Goal: Check status: Check status

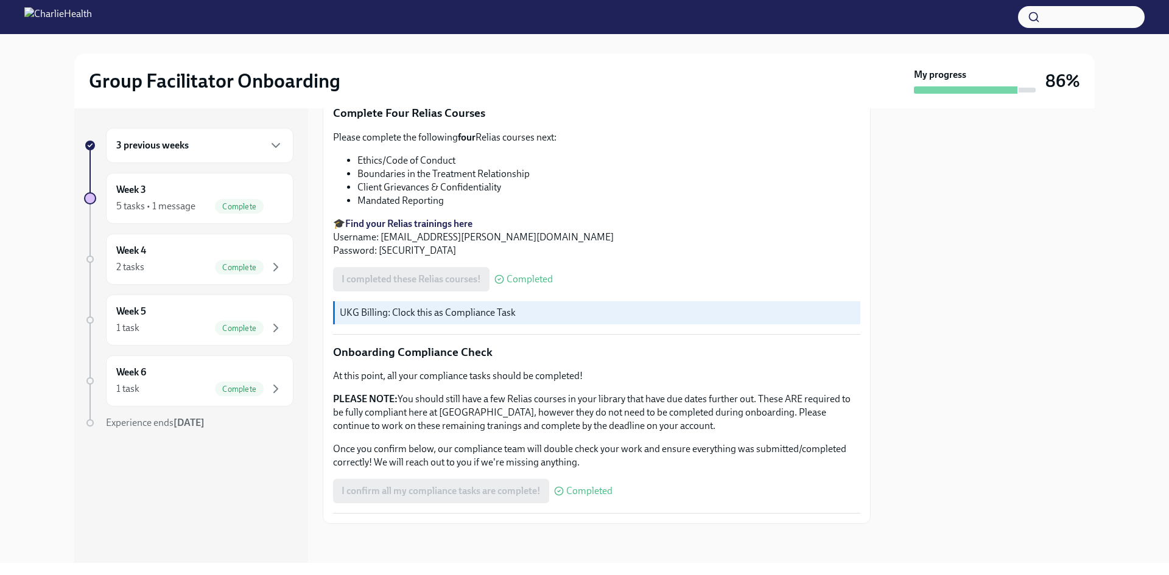
scroll to position [609, 0]
click at [149, 261] on div "2 tasks Complete" at bounding box center [199, 267] width 167 height 15
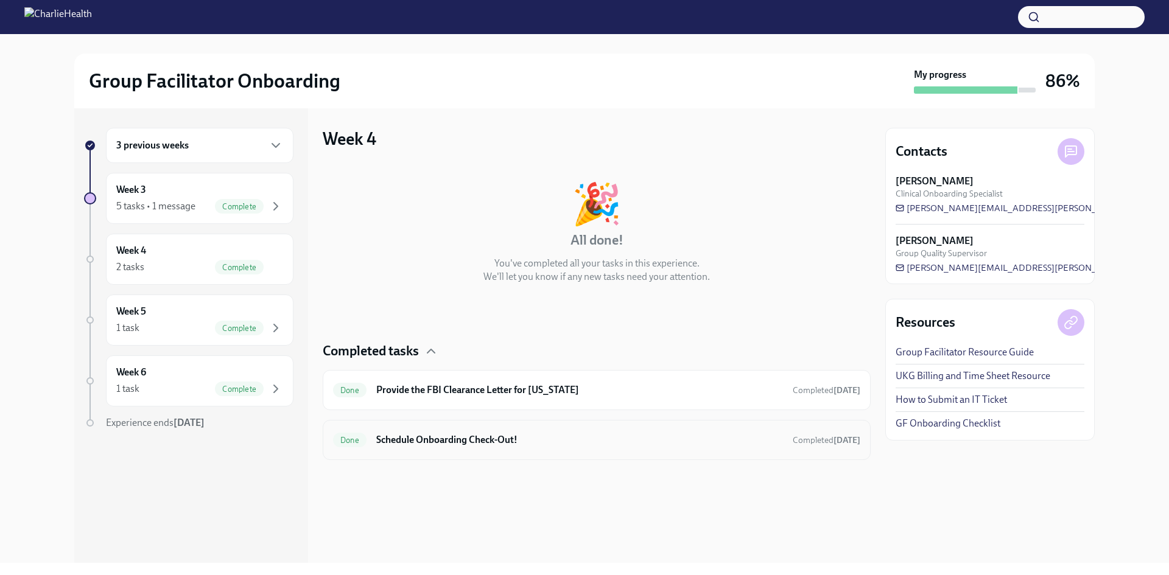
click at [446, 439] on h6 "Schedule Onboarding Check-Out!" at bounding box center [579, 439] width 407 height 13
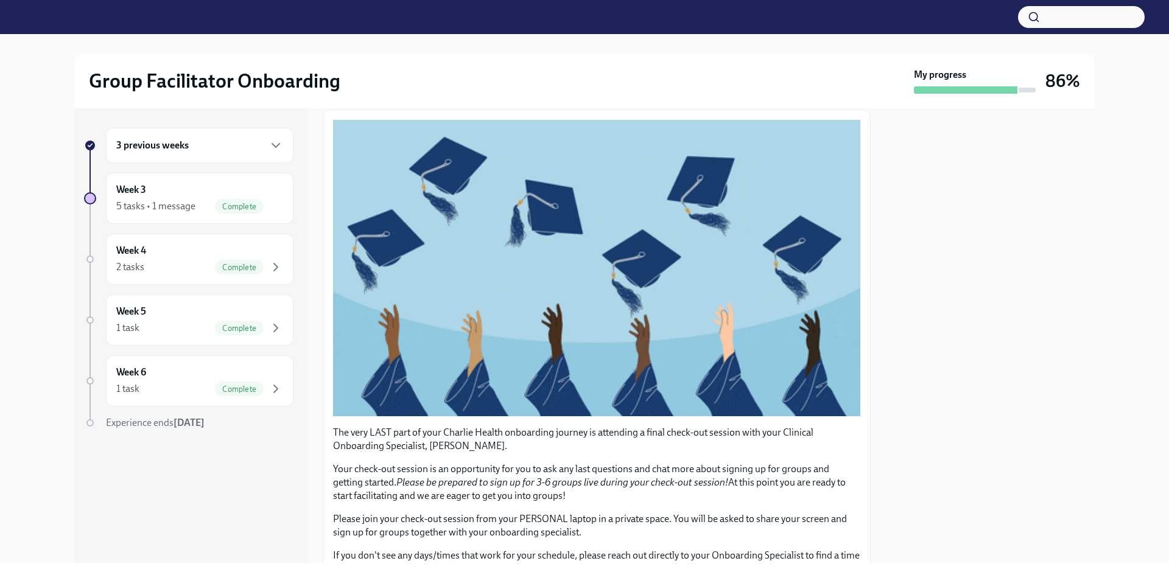
scroll to position [195, 0]
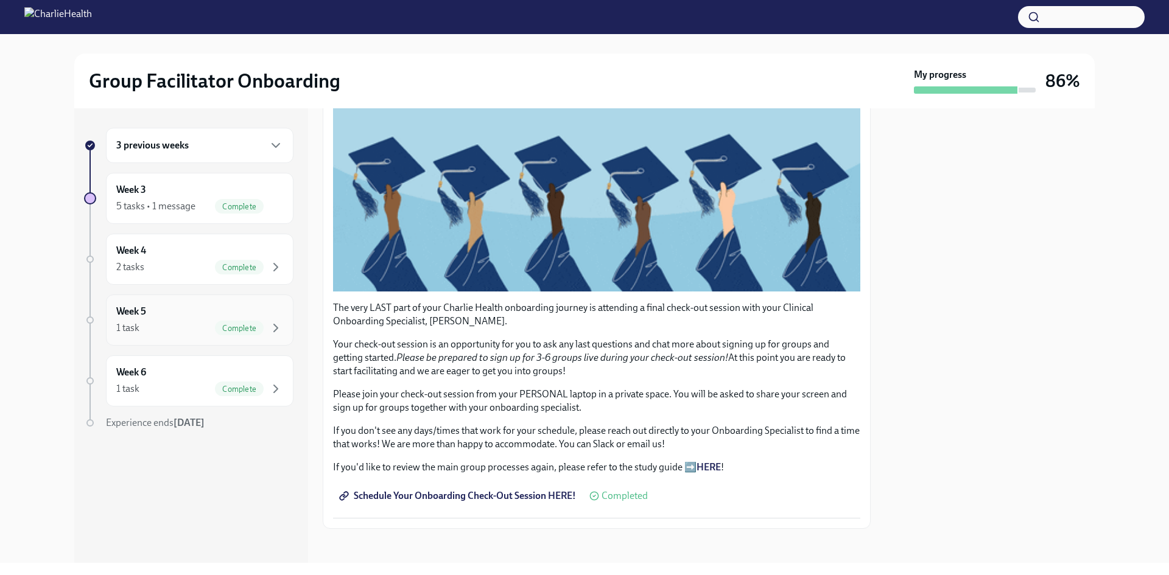
click at [183, 318] on div "Week 5 1 task Complete" at bounding box center [199, 320] width 167 height 30
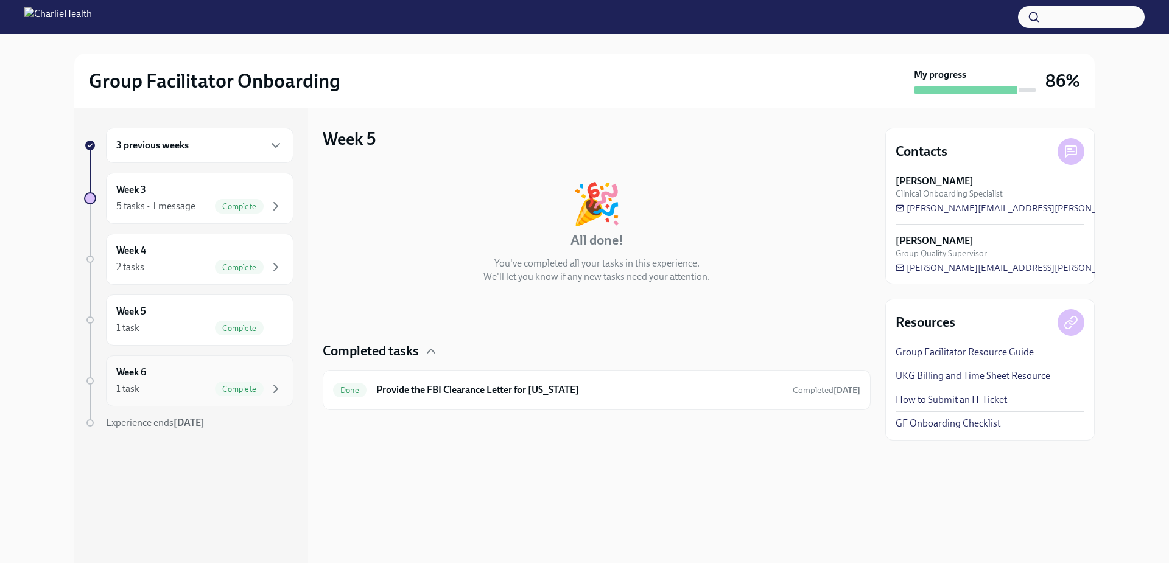
click at [155, 383] on div "1 task Complete" at bounding box center [199, 389] width 167 height 15
